Goal: Task Accomplishment & Management: Use online tool/utility

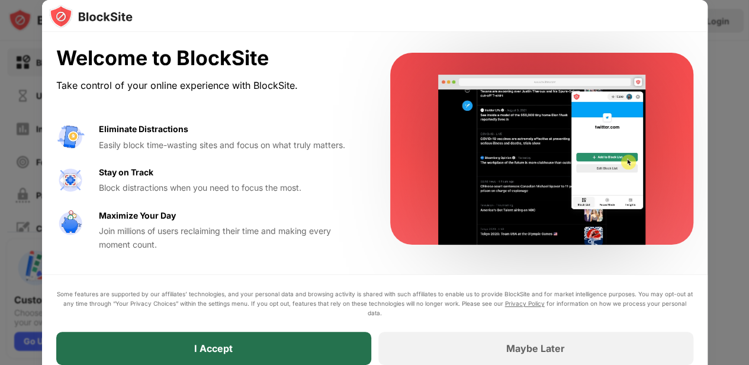
click at [333, 351] on div "I Accept" at bounding box center [213, 347] width 315 height 33
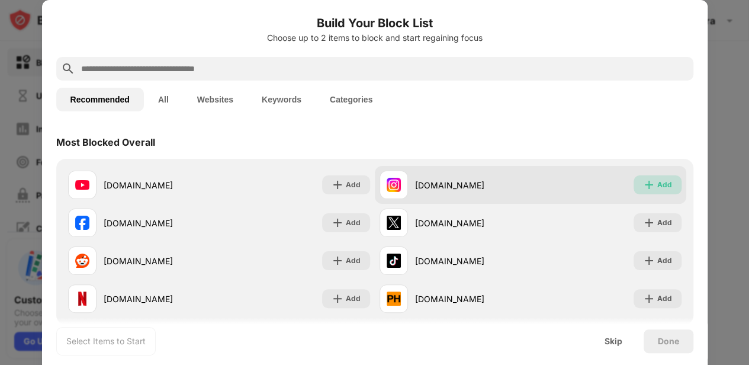
click at [657, 183] on div "Add" at bounding box center [664, 185] width 15 height 12
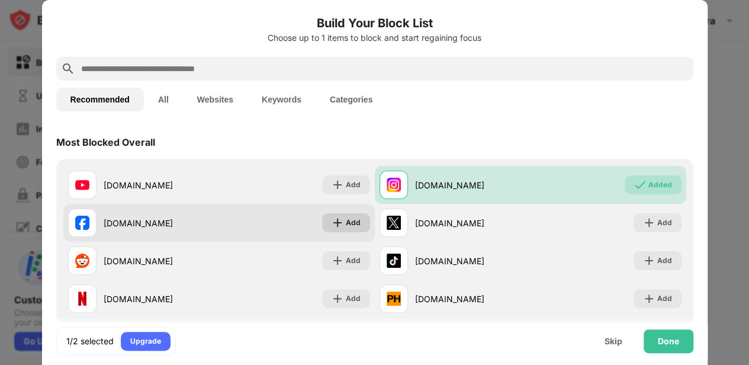
click at [352, 222] on div "Add" at bounding box center [353, 223] width 15 height 12
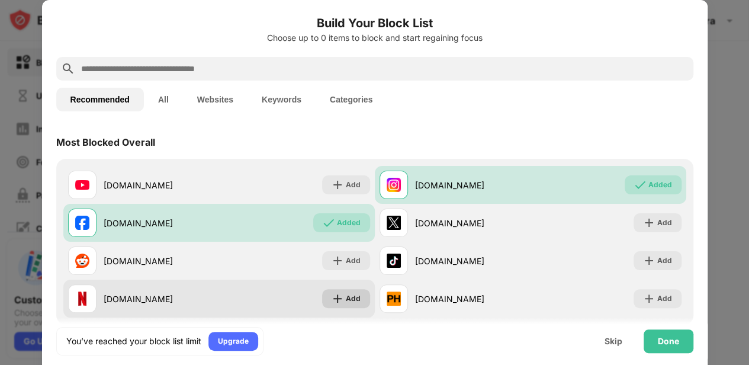
click at [350, 299] on div "Add" at bounding box center [353, 298] width 15 height 12
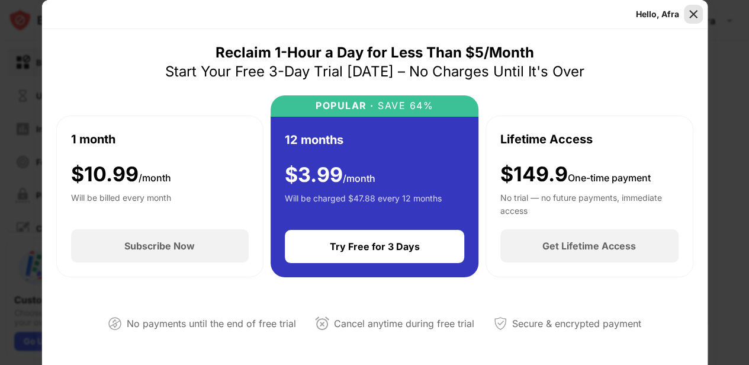
click at [696, 12] on img at bounding box center [693, 14] width 12 height 12
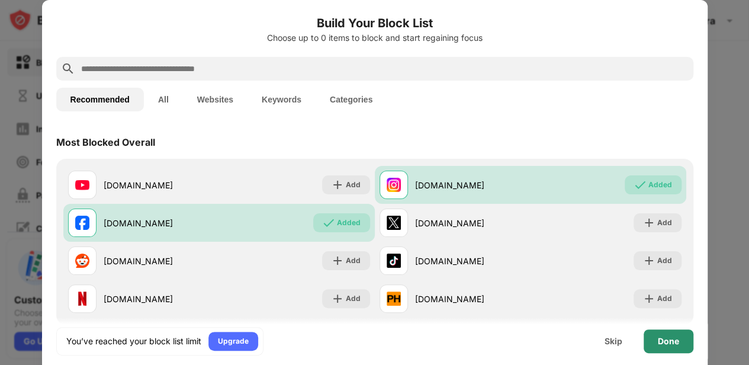
click at [671, 344] on div "Done" at bounding box center [668, 340] width 21 height 9
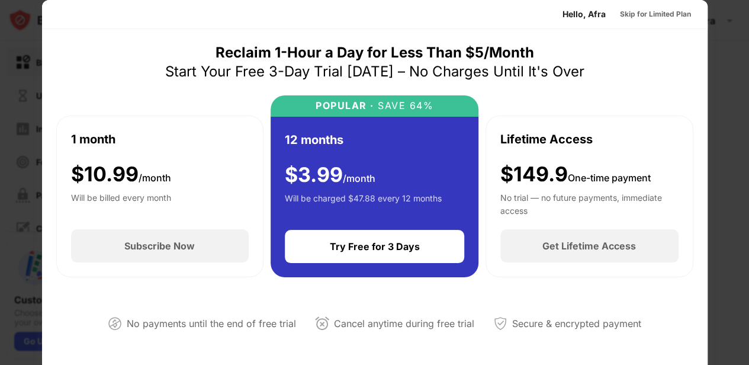
click at [734, 12] on div at bounding box center [374, 182] width 749 height 365
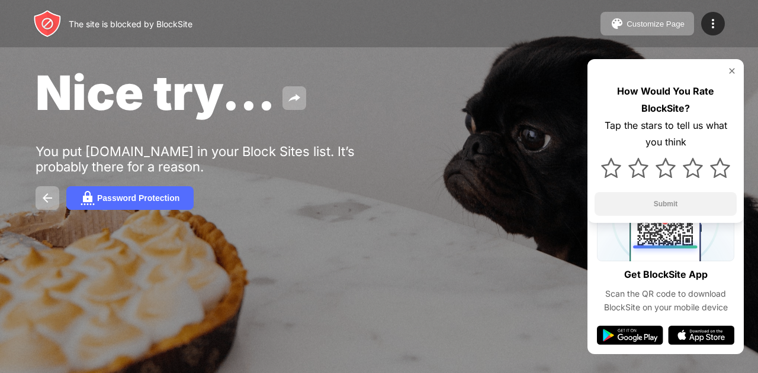
click at [734, 69] on img at bounding box center [731, 70] width 9 height 9
